Goal: Information Seeking & Learning: Learn about a topic

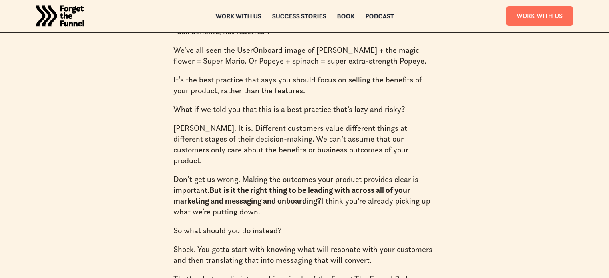
scroll to position [536, 0]
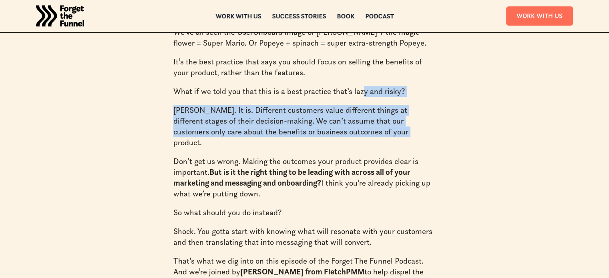
drag, startPoint x: 367, startPoint y: 126, endPoint x: 360, endPoint y: 86, distance: 40.9
click at [359, 129] on p "[PERSON_NAME]. It is. Different customers value different things at different s…" at bounding box center [304, 126] width 263 height 43
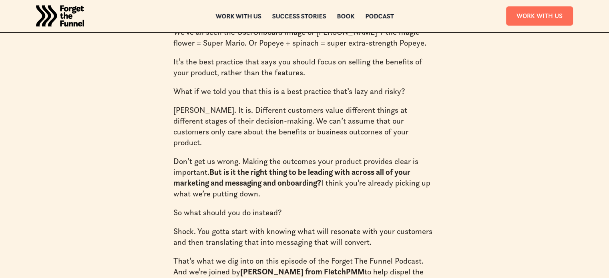
drag, startPoint x: 312, startPoint y: 178, endPoint x: 224, endPoint y: 108, distance: 112.0
click at [335, 108] on p "[PERSON_NAME]. It is. Different customers value different things at different s…" at bounding box center [304, 126] width 263 height 43
drag, startPoint x: 327, startPoint y: 187, endPoint x: 229, endPoint y: 110, distance: 124.5
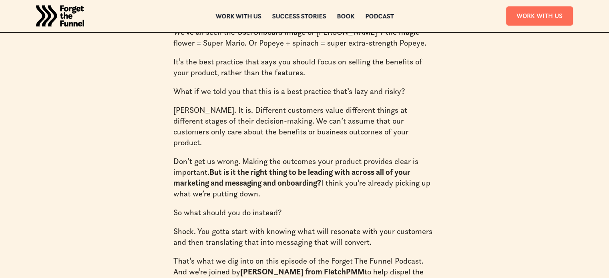
drag, startPoint x: 311, startPoint y: 181, endPoint x: 281, endPoint y: 79, distance: 105.5
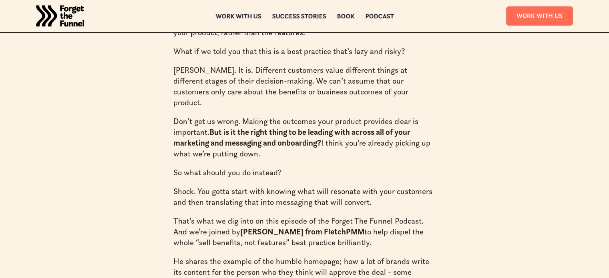
scroll to position [616, 0]
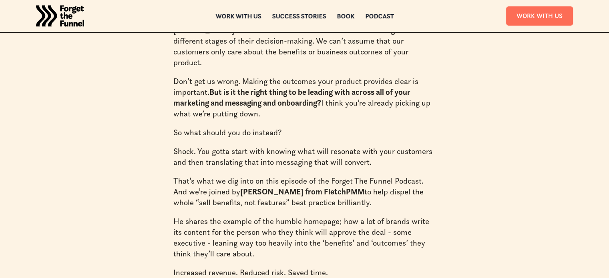
drag, startPoint x: 264, startPoint y: 142, endPoint x: 403, endPoint y: 151, distance: 140.0
click at [403, 151] on p "Shock. You gotta start with knowing what will resonate with your customers and …" at bounding box center [304, 157] width 263 height 22
click at [391, 176] on p "That’s what we dig into on this episode of the Forget The Funnel Podcast. And w…" at bounding box center [304, 192] width 263 height 32
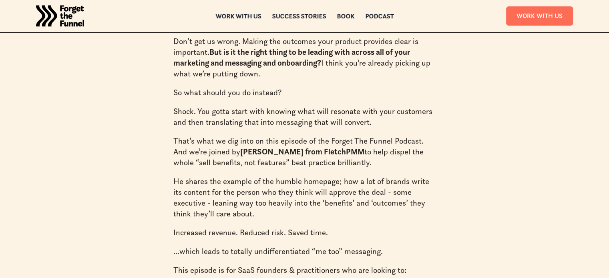
drag, startPoint x: 341, startPoint y: 134, endPoint x: 278, endPoint y: 90, distance: 76.8
click at [288, 87] on p "So what should you do instead?" at bounding box center [304, 92] width 263 height 11
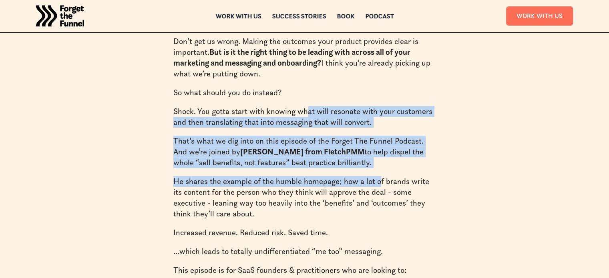
drag, startPoint x: 378, startPoint y: 160, endPoint x: 304, endPoint y: 88, distance: 102.8
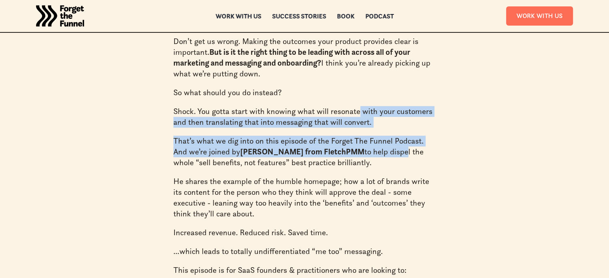
drag, startPoint x: 375, startPoint y: 146, endPoint x: 357, endPoint y: 92, distance: 56.5
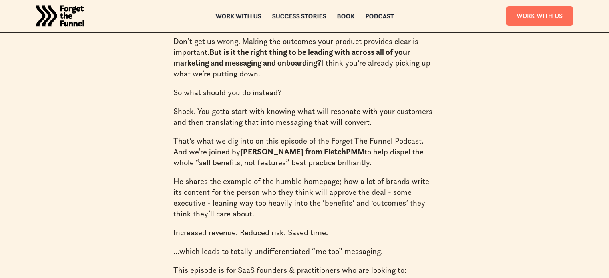
click at [355, 87] on p "So what should you do instead?" at bounding box center [304, 92] width 263 height 11
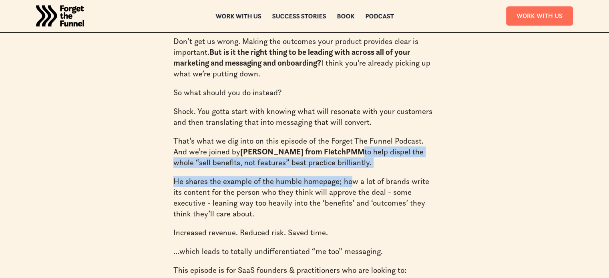
drag, startPoint x: 347, startPoint y: 163, endPoint x: 306, endPoint y: 101, distance: 74.5
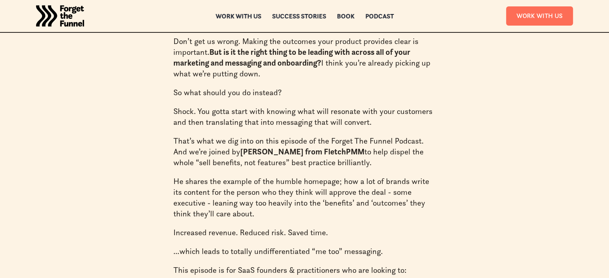
click at [321, 191] on p "He shares the example of the humble homepage; how a lot of brands write its con…" at bounding box center [304, 197] width 263 height 43
drag, startPoint x: 280, startPoint y: 202, endPoint x: 191, endPoint y: 113, distance: 125.4
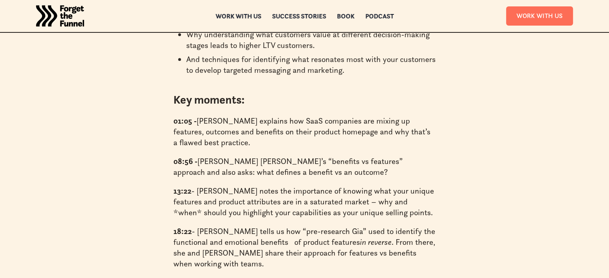
scroll to position [1096, 0]
